Goal: Transaction & Acquisition: Purchase product/service

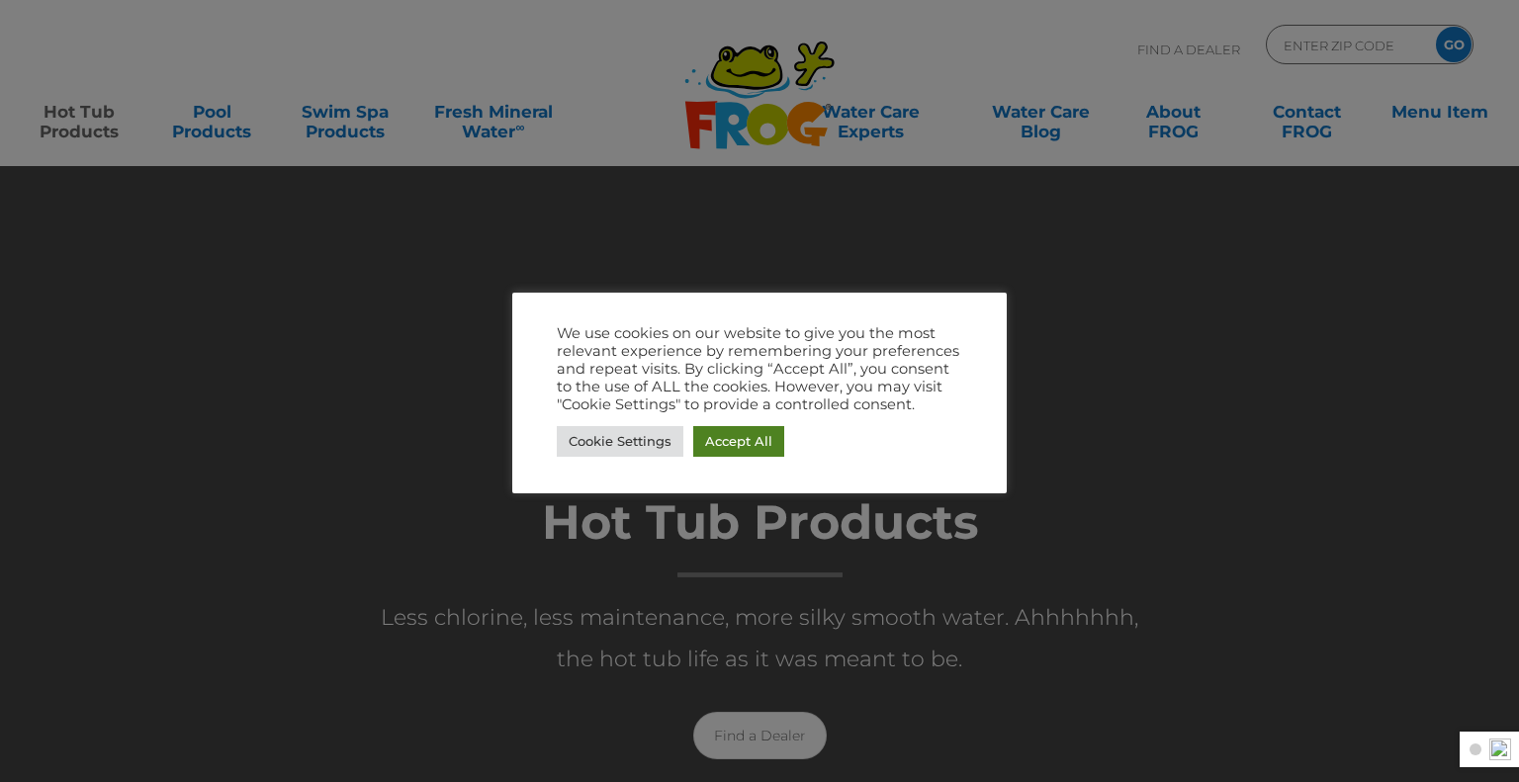
drag, startPoint x: 743, startPoint y: 439, endPoint x: 721, endPoint y: 428, distance: 24.3
click at [743, 439] on link "Accept All" at bounding box center [738, 441] width 91 height 31
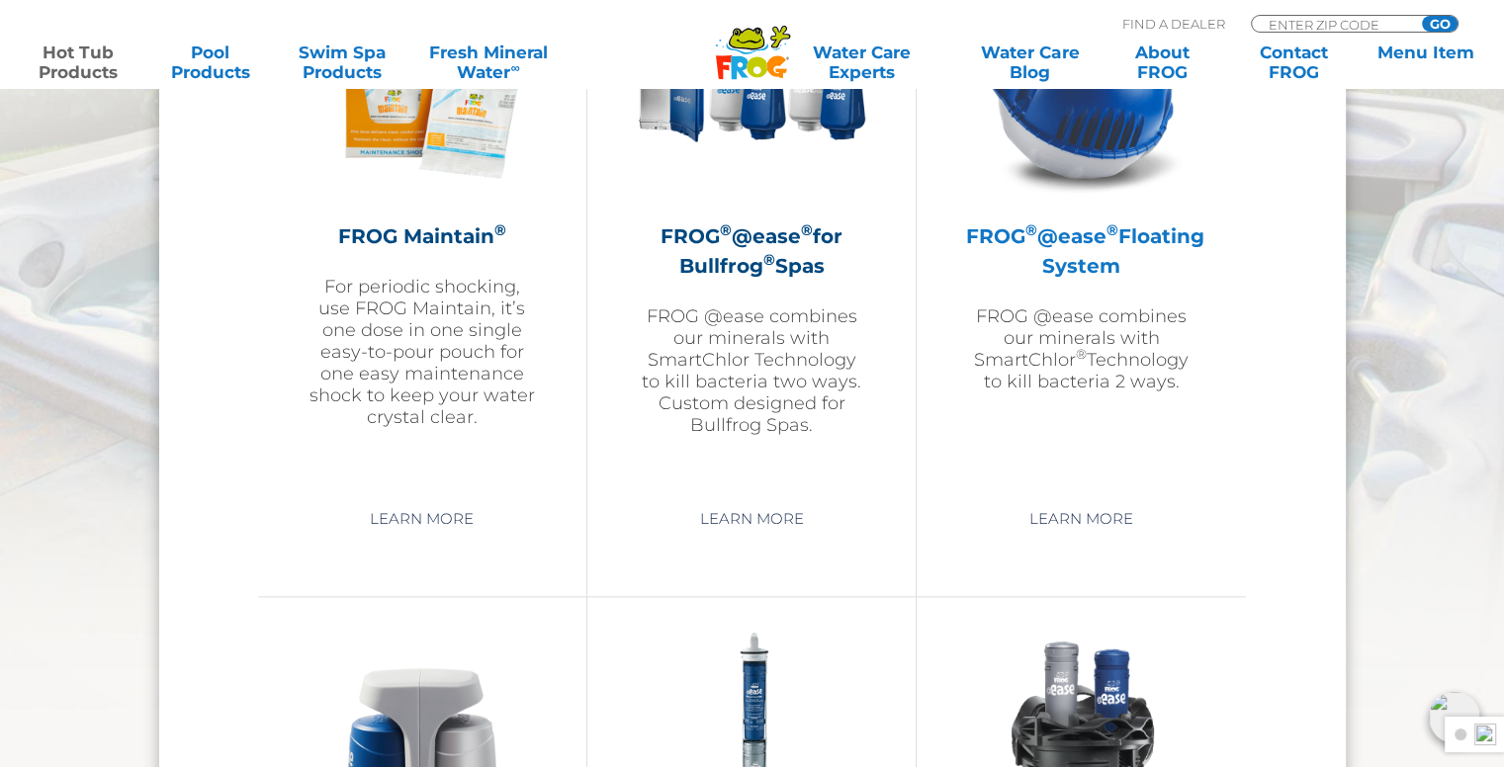
scroll to position [2472, 0]
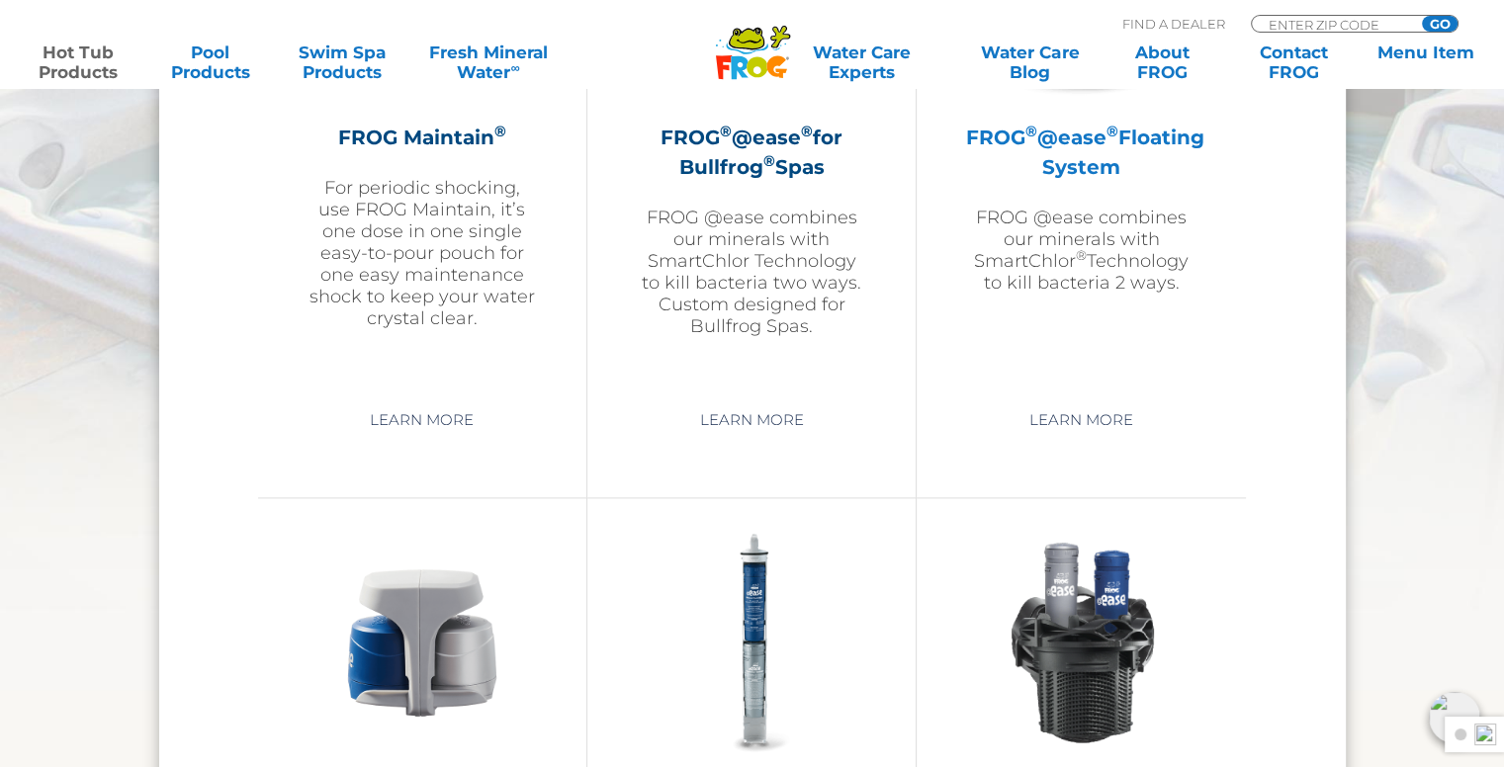
click at [1100, 253] on p "FROG @ease combines our minerals with SmartChlor ® Technology to kill bacteria …" at bounding box center [1081, 250] width 230 height 87
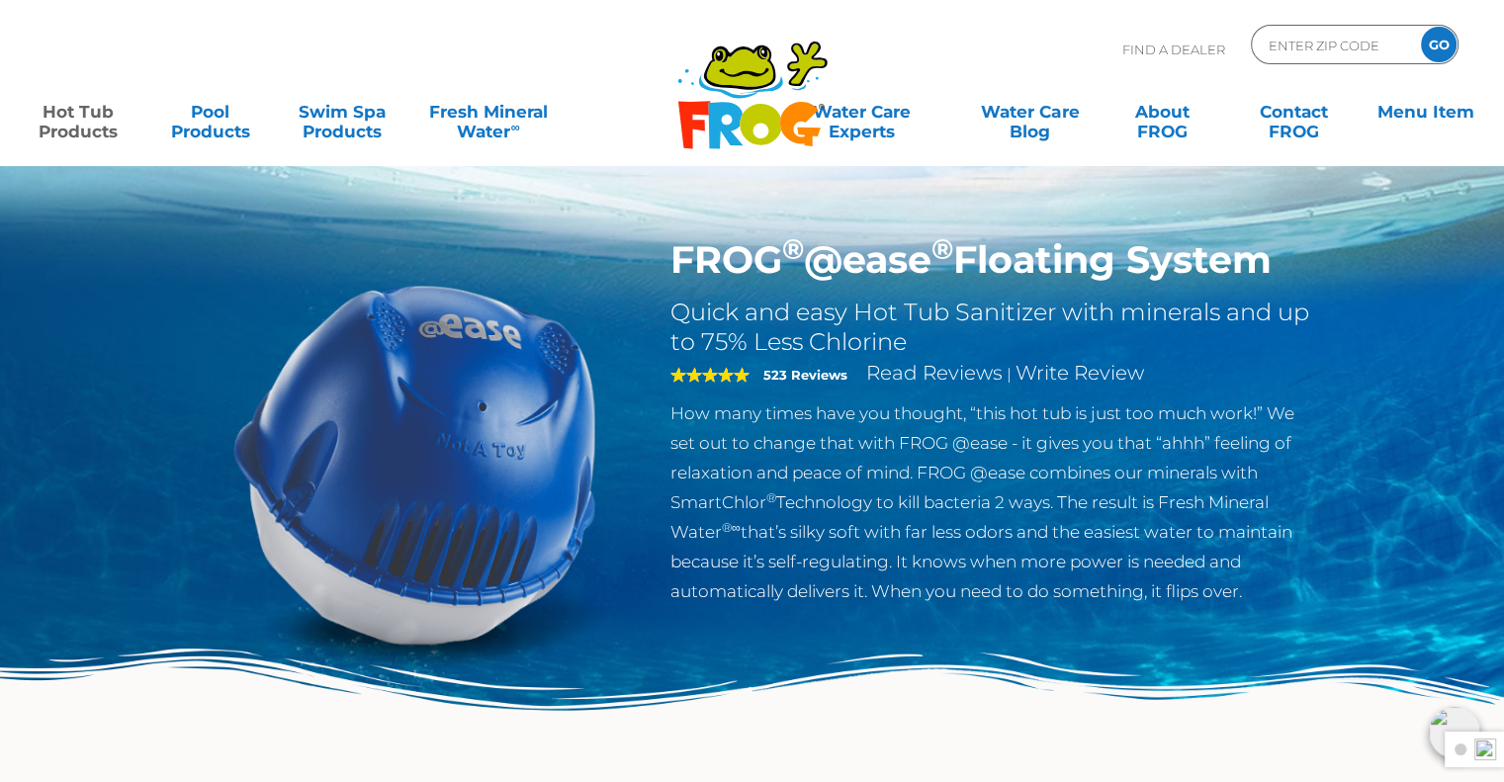
click at [135, 393] on div "FROG ® @ease ® Floating System Quick and easy Hot Tub Sanitizer with minerals a…" at bounding box center [752, 407] width 1504 height 814
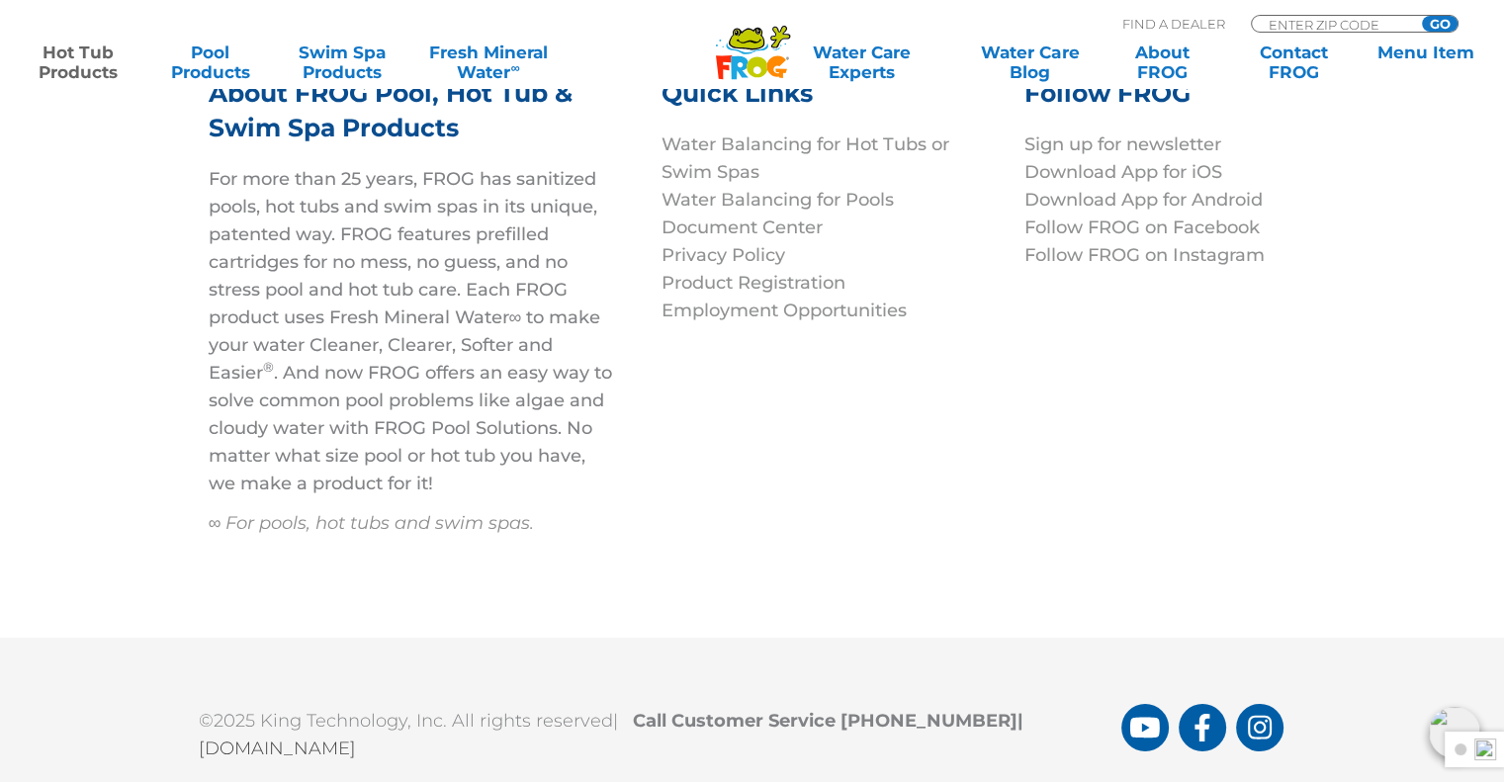
scroll to position [6726, 0]
